Goal: Information Seeking & Learning: Learn about a topic

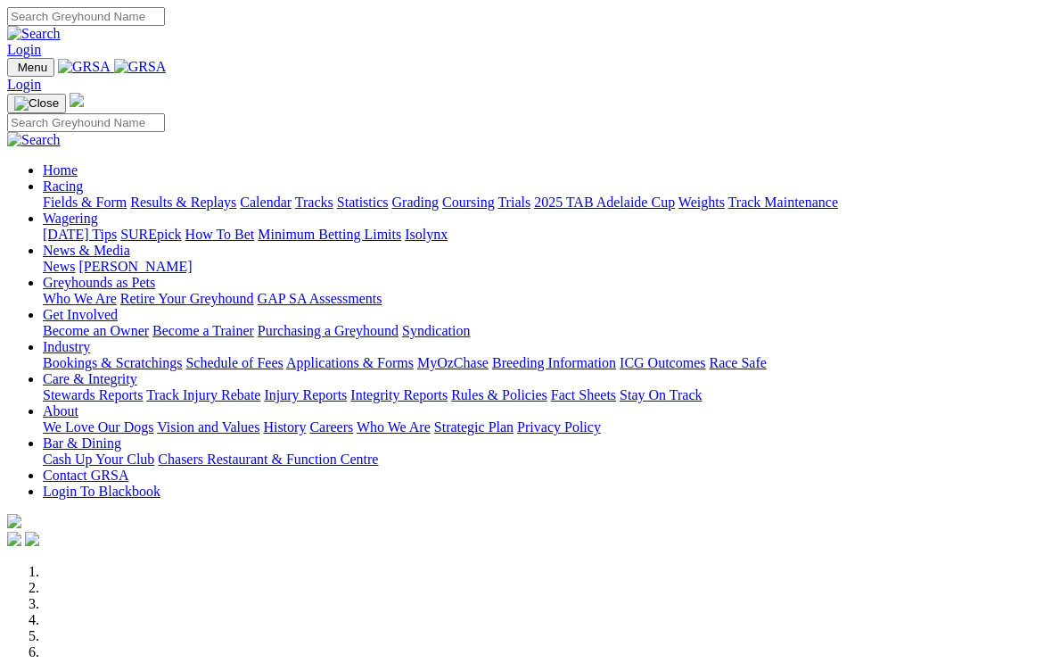
scroll to position [398, 0]
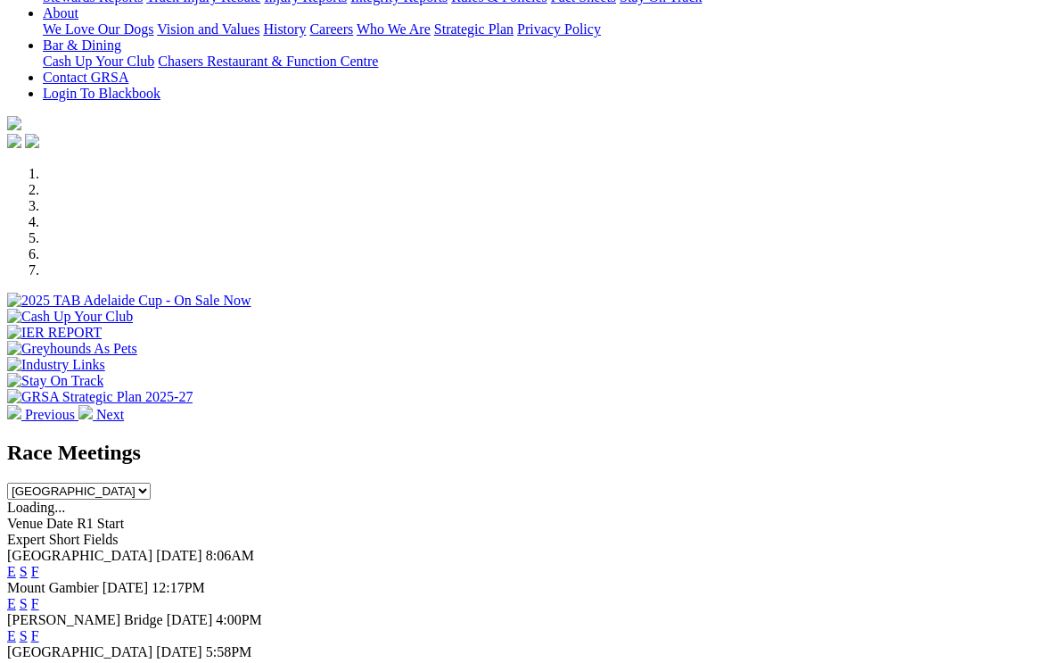
click at [39, 596] on link "F" at bounding box center [35, 603] width 8 height 15
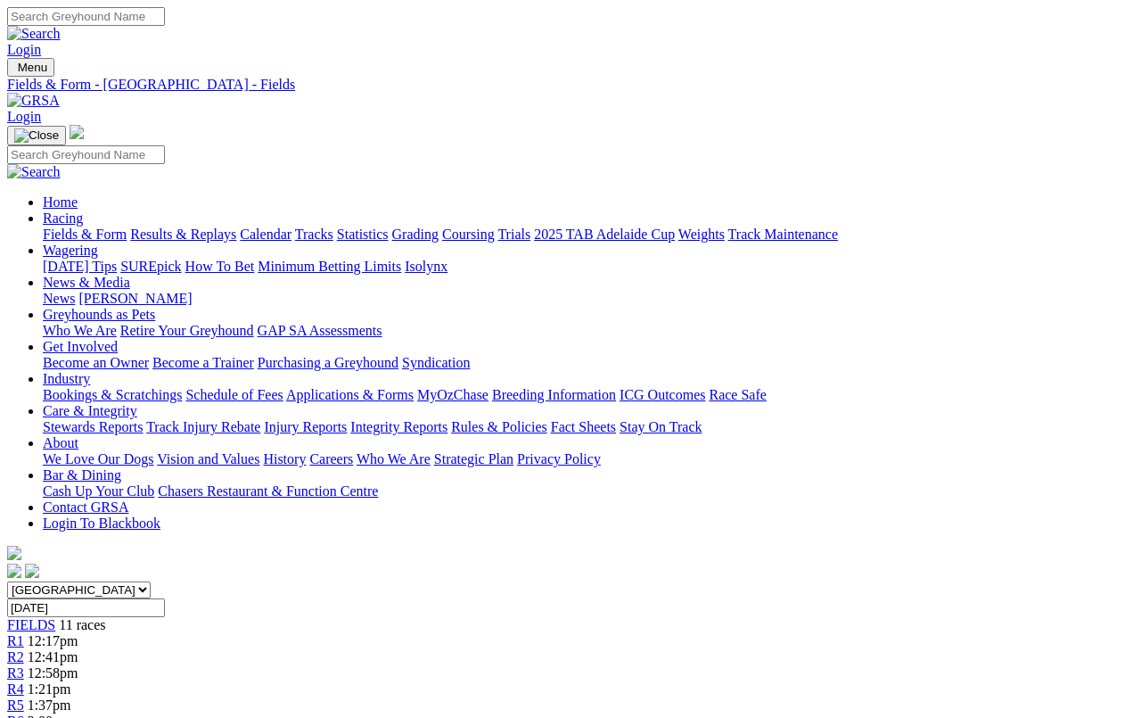
click at [675, 227] on link "2025 TAB Adelaide Cup" at bounding box center [604, 234] width 141 height 15
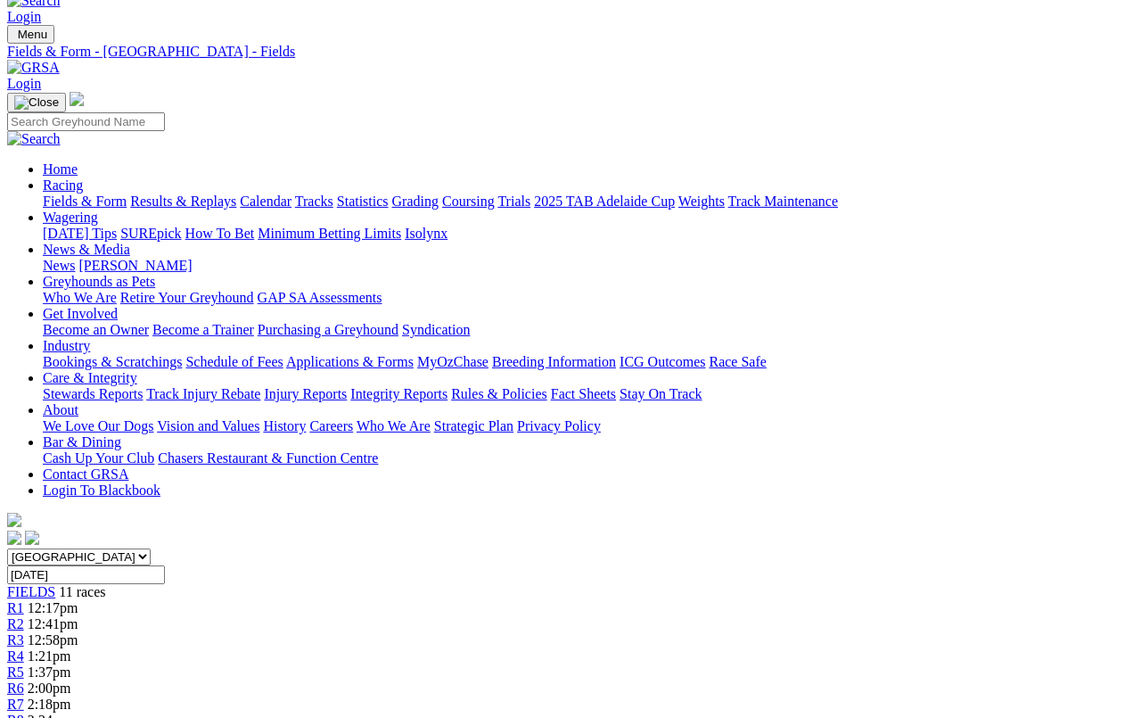
scroll to position [87, 0]
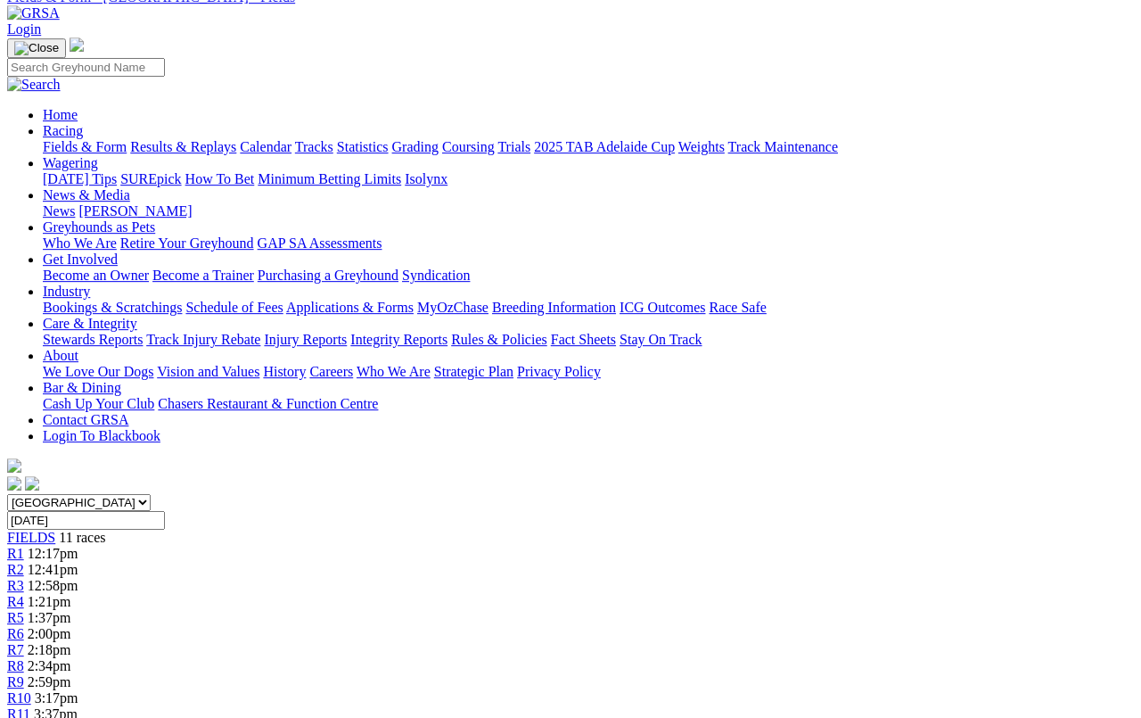
click at [903, 674] on div "R9 2:59pm" at bounding box center [570, 682] width 1127 height 16
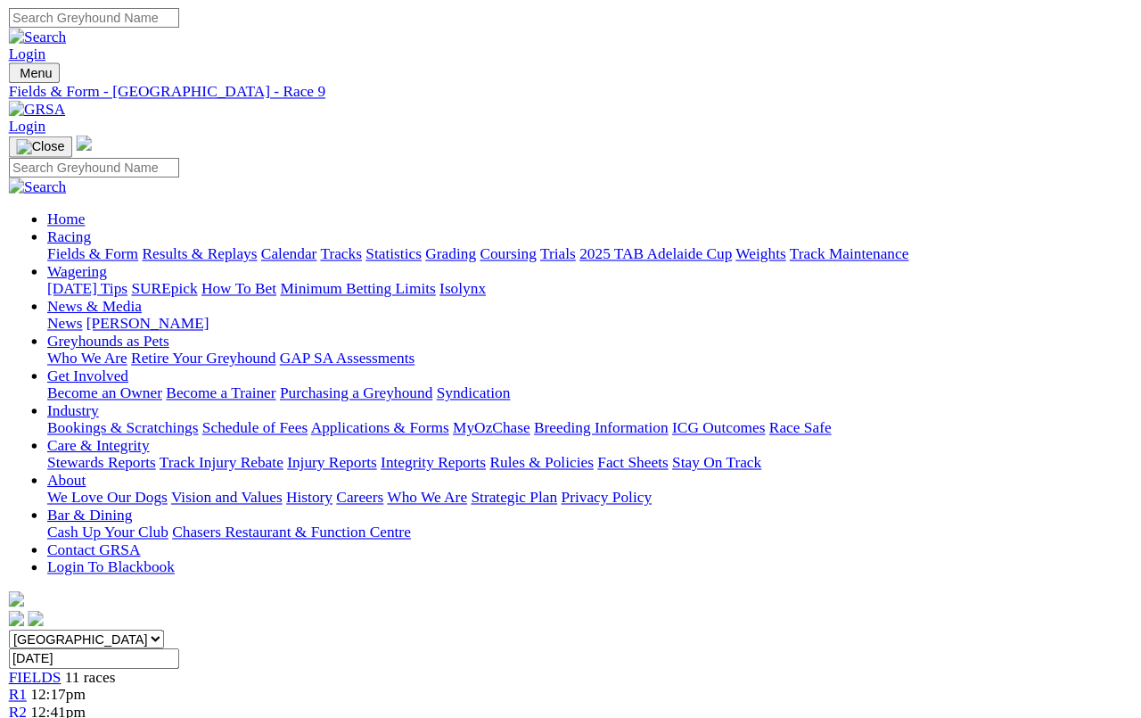
scroll to position [179, 0]
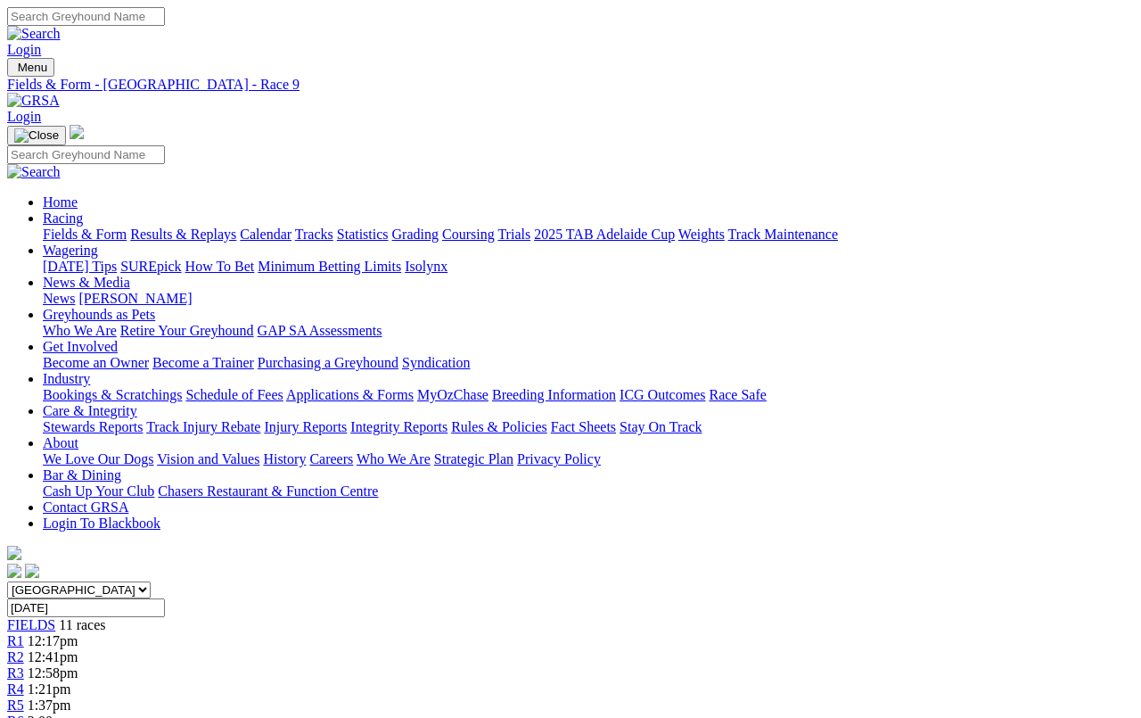
scroll to position [108, 0]
